Goal: Transaction & Acquisition: Purchase product/service

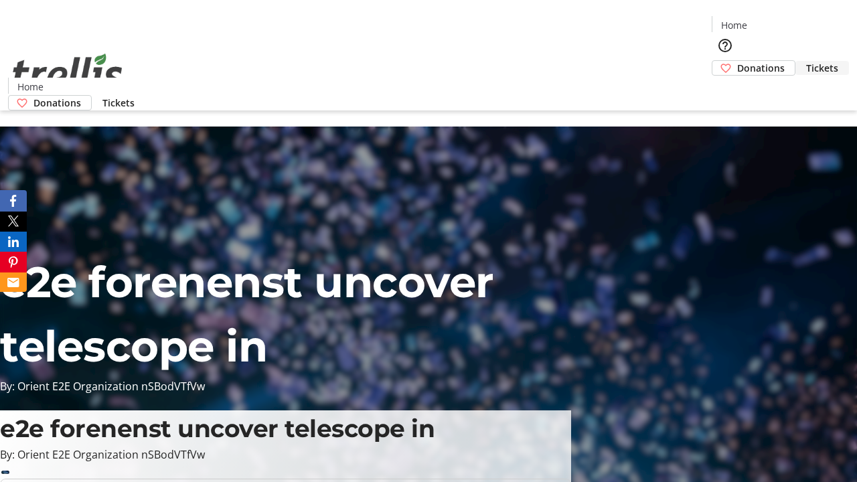
click at [806, 61] on span "Tickets" at bounding box center [822, 68] width 32 height 14
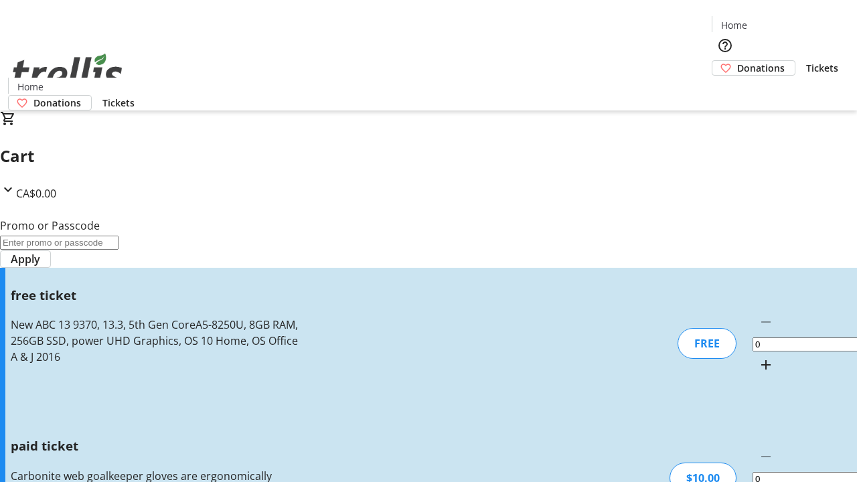
type input "1"
